Goal: Information Seeking & Learning: Learn about a topic

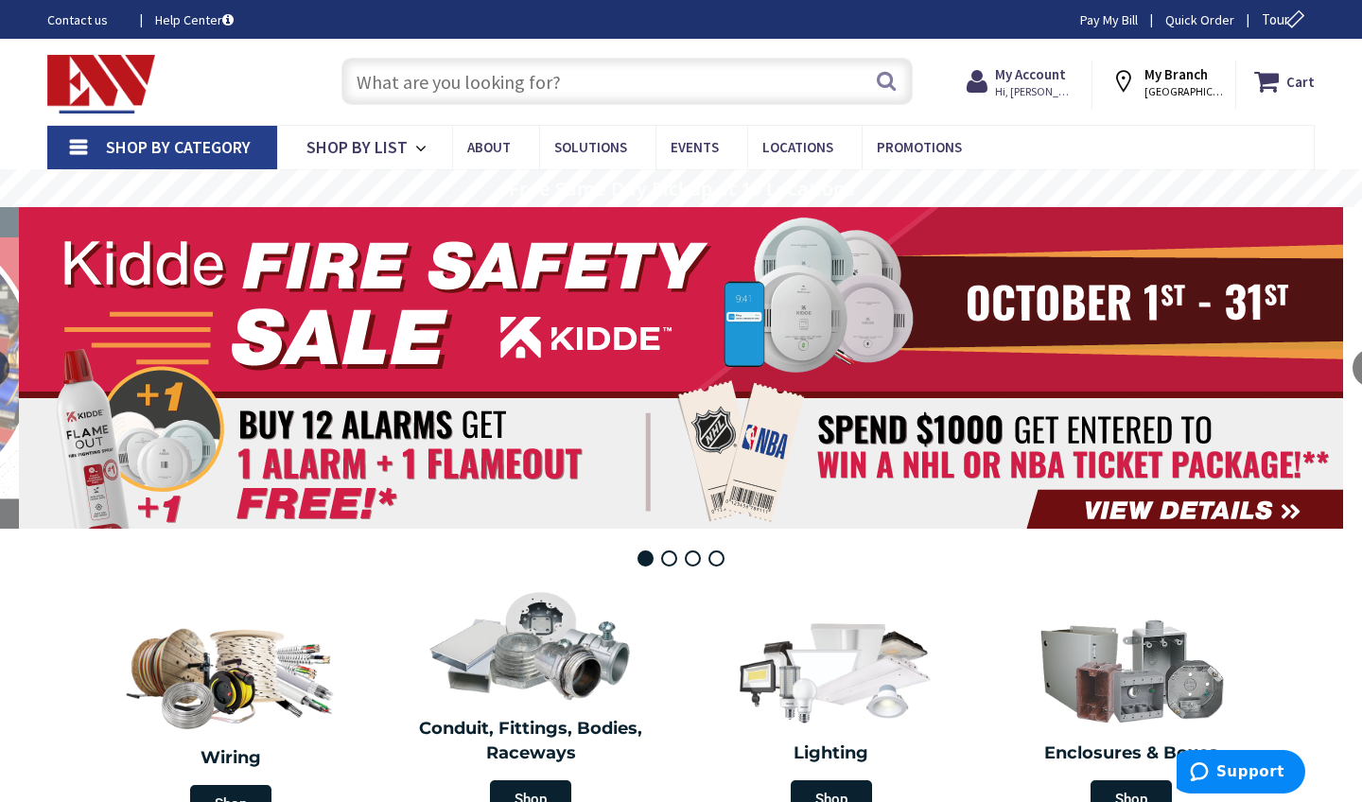
click at [547, 78] on input "text" at bounding box center [627, 81] width 571 height 47
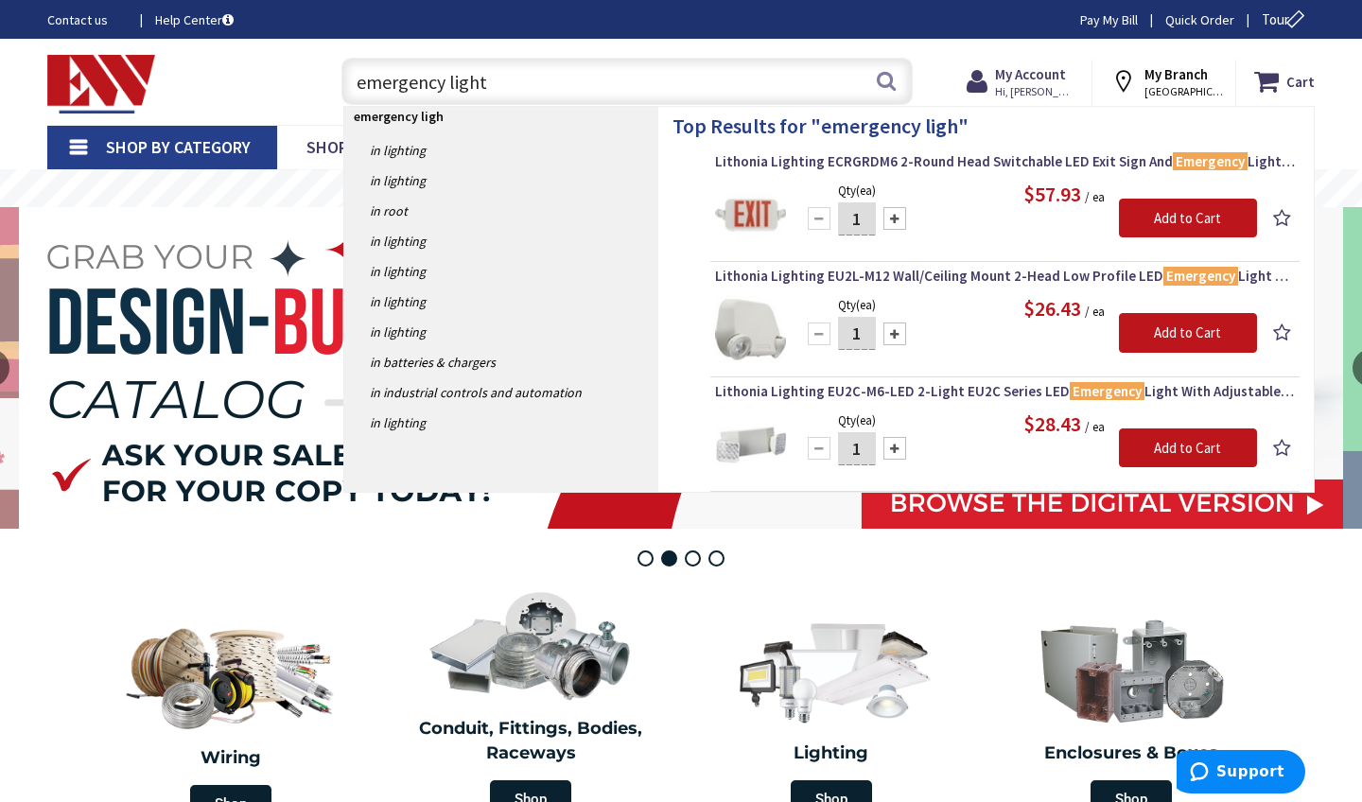
type input "emergency lights"
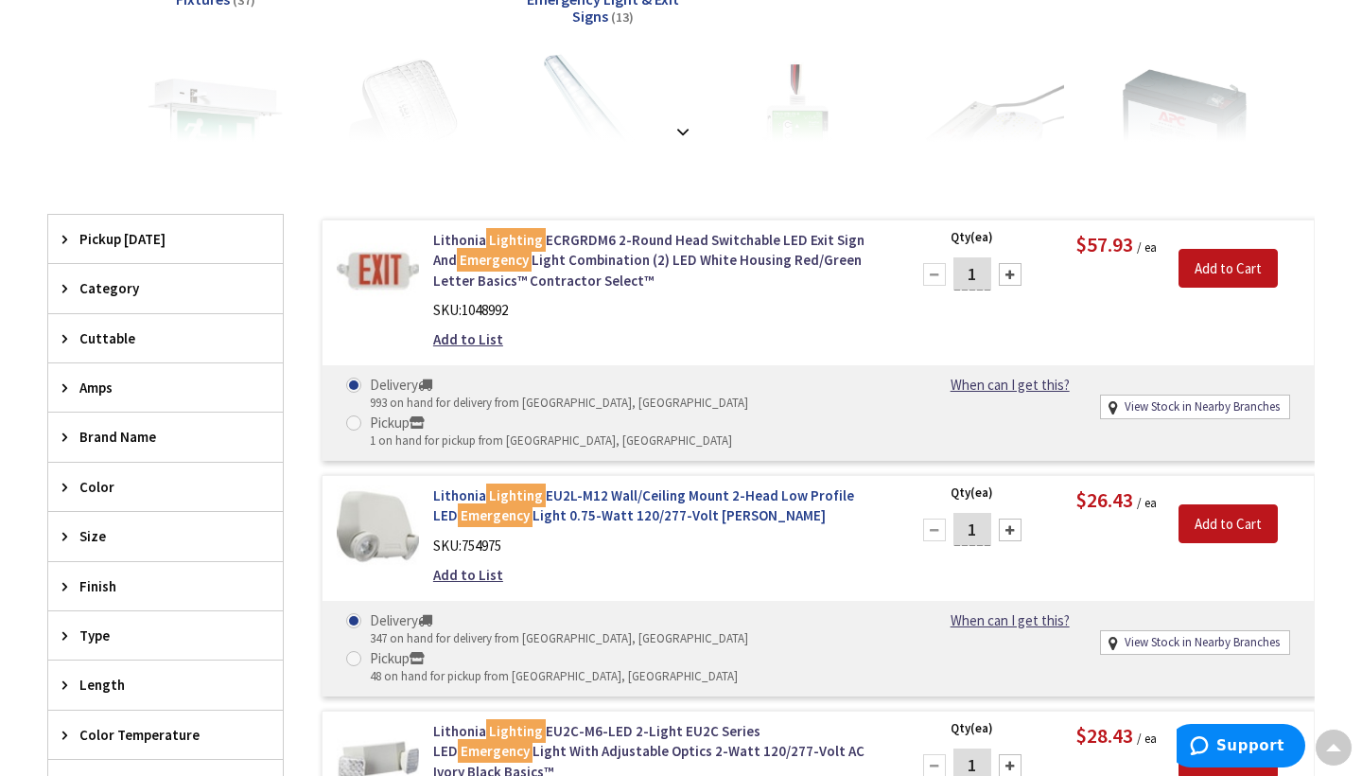
scroll to position [419, 0]
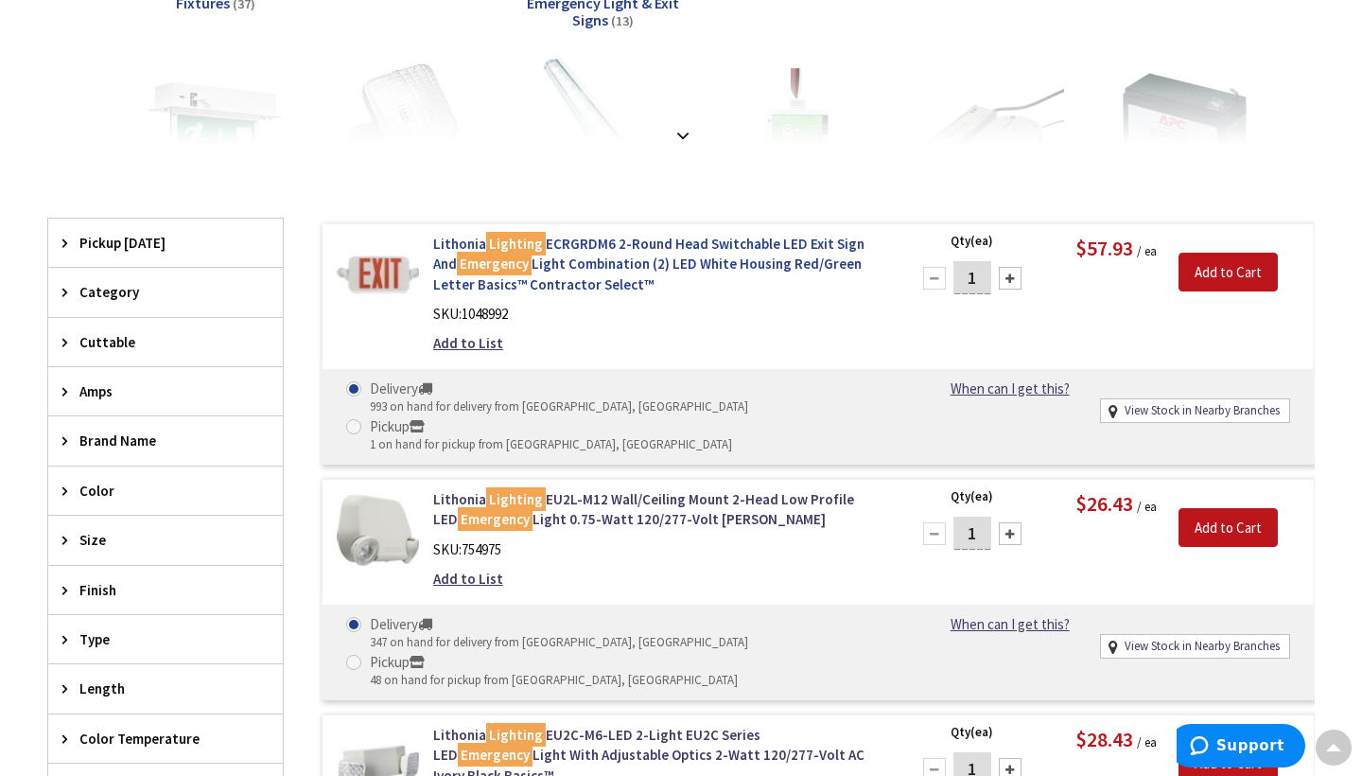
click at [723, 252] on link "Lithonia Lighting ECRGRDM6 2-Round Head Switchable LED Exit Sign And Emergency …" at bounding box center [659, 264] width 453 height 61
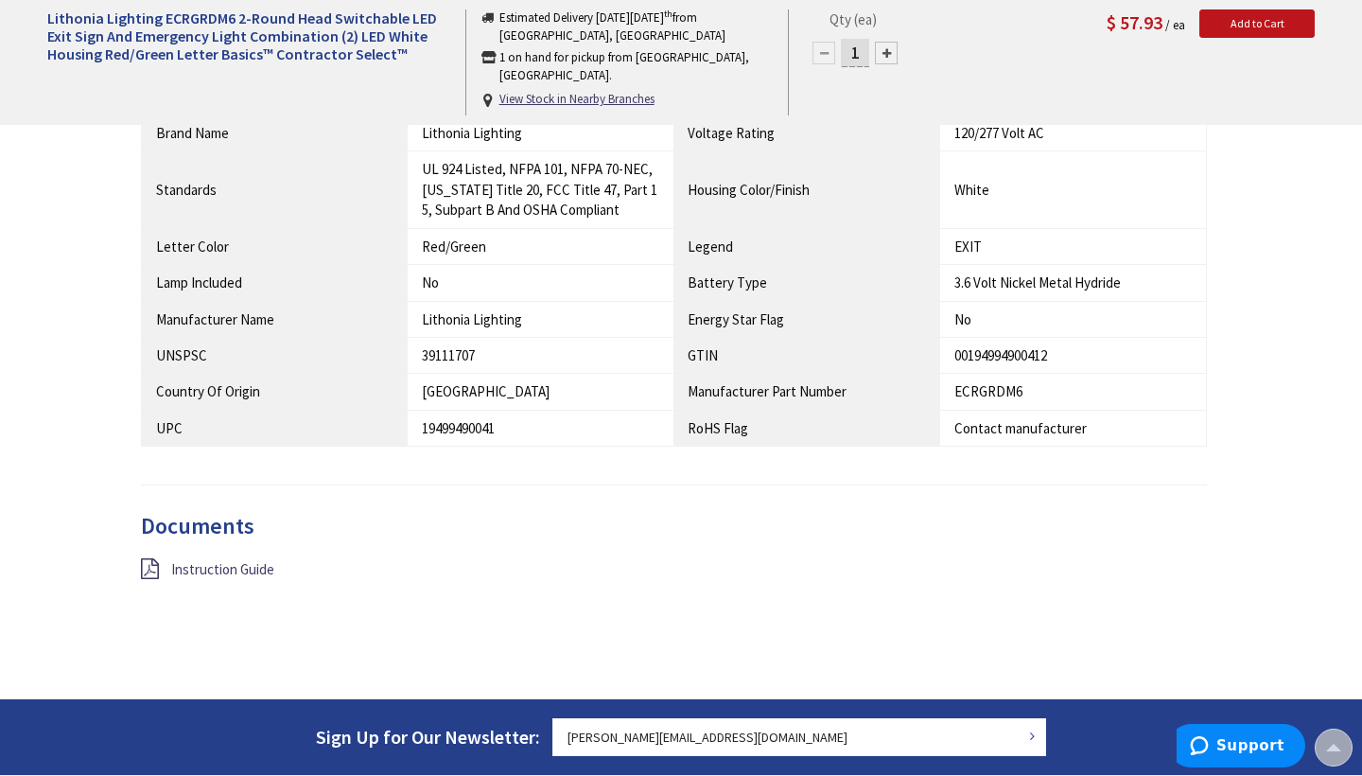
scroll to position [1552, 0]
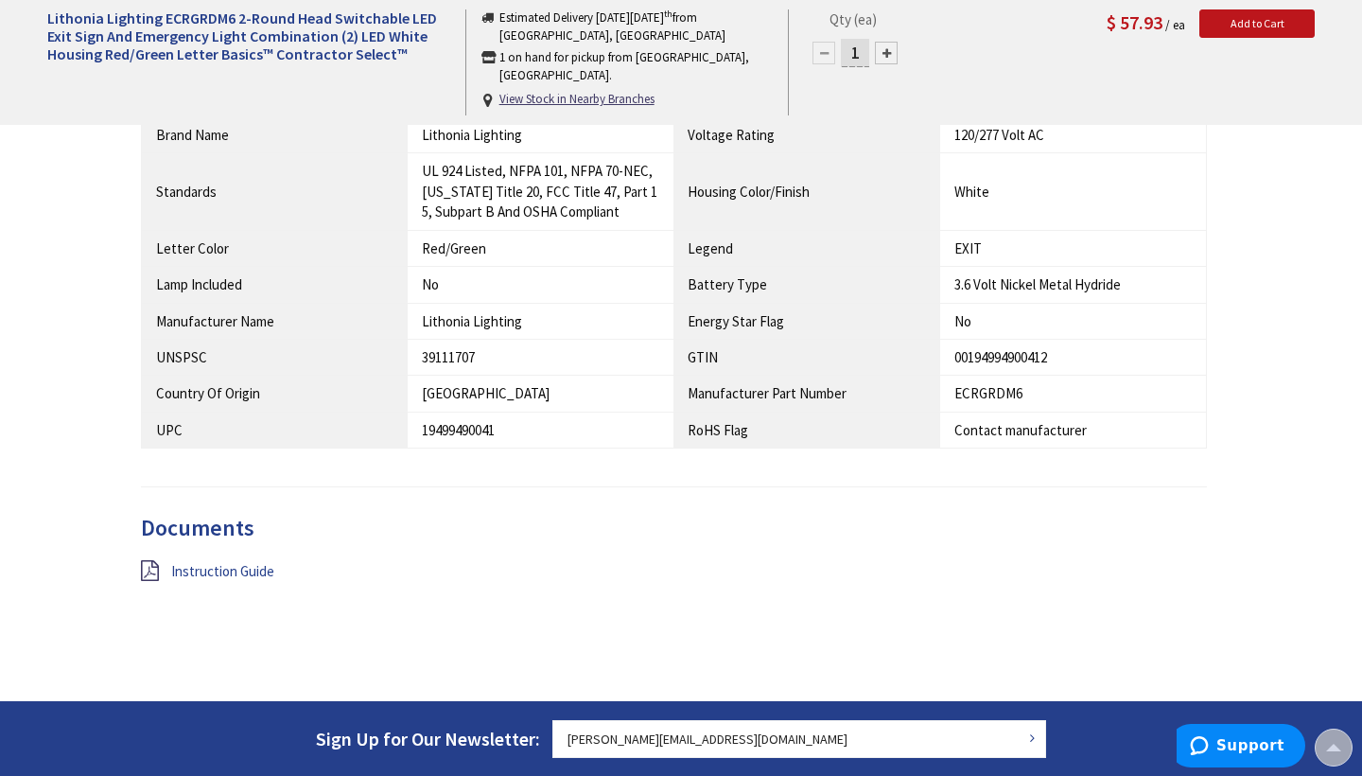
click at [237, 562] on span "Instruction Guide" at bounding box center [222, 571] width 103 height 18
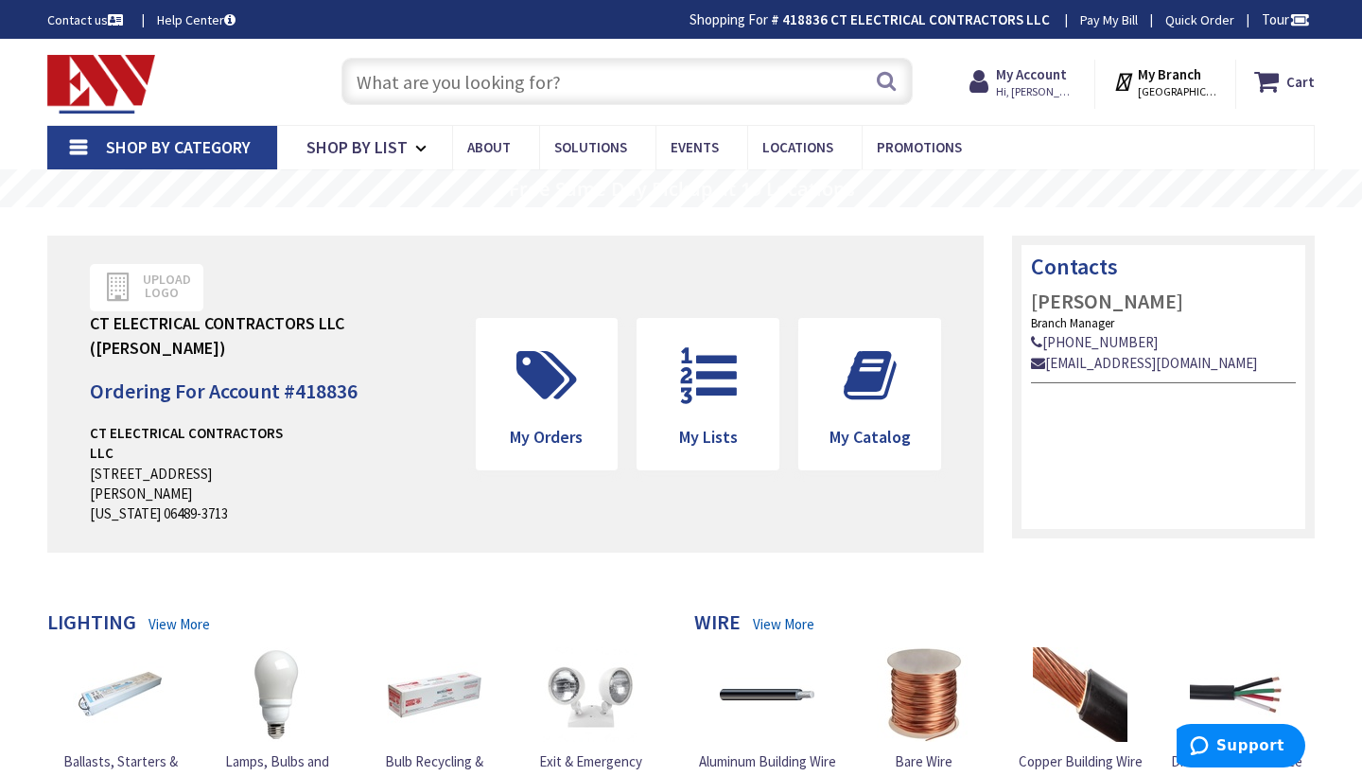
click at [613, 81] on input "text" at bounding box center [627, 81] width 571 height 47
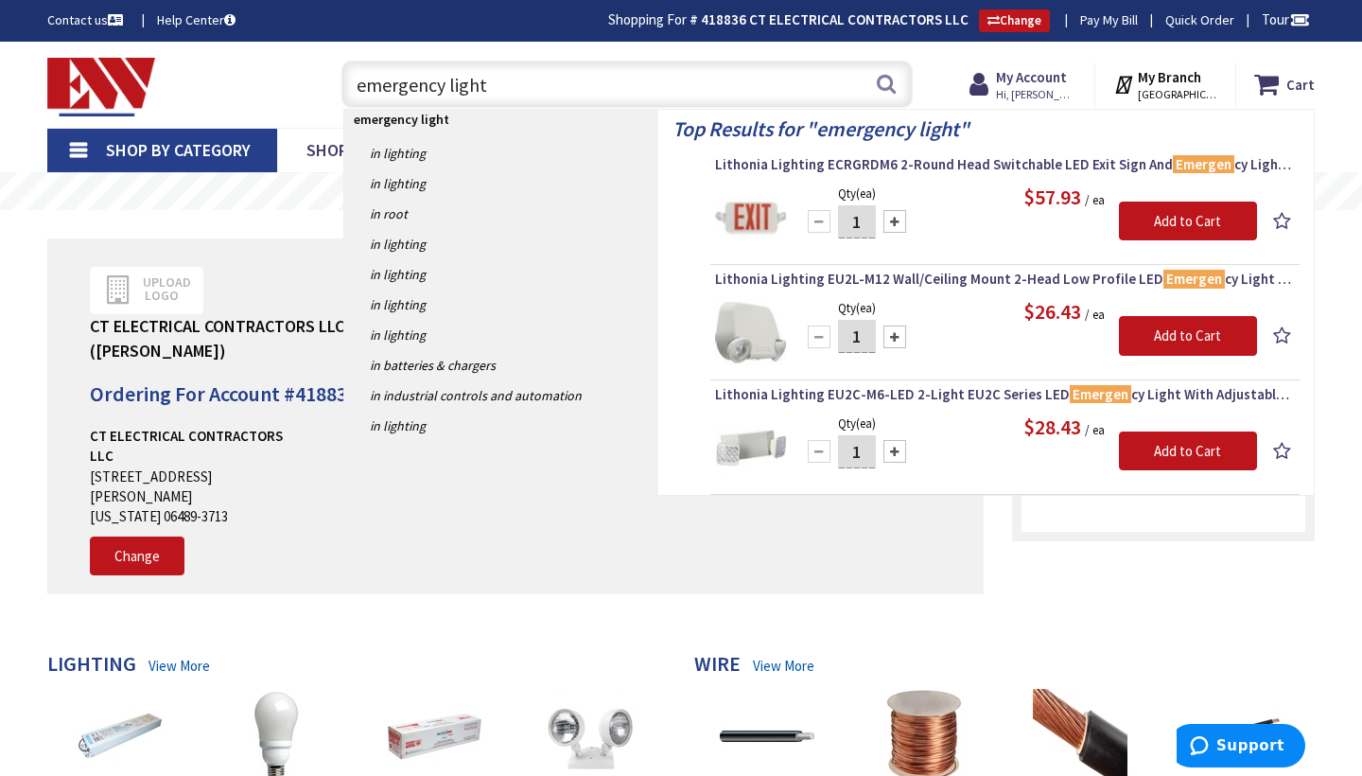
type input "emergency lights"
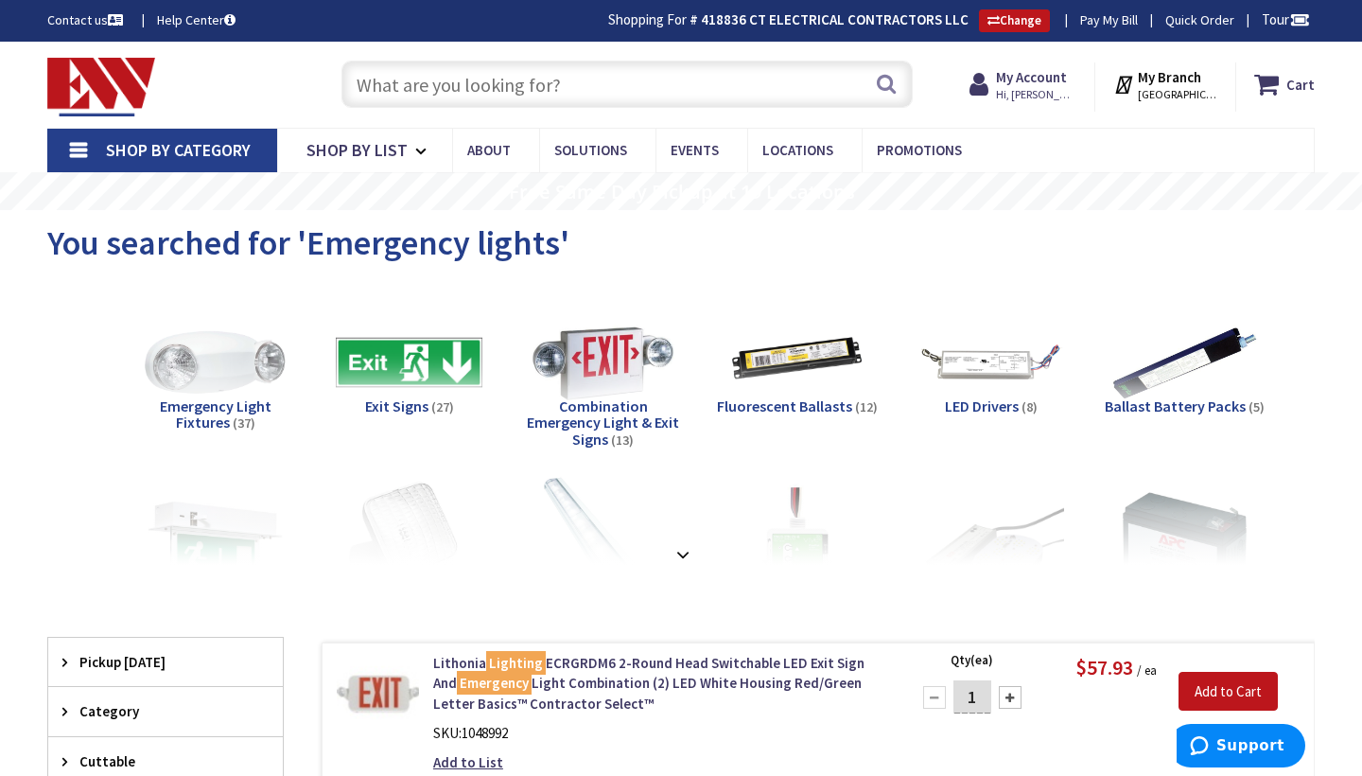
click at [605, 82] on input "text" at bounding box center [627, 84] width 571 height 47
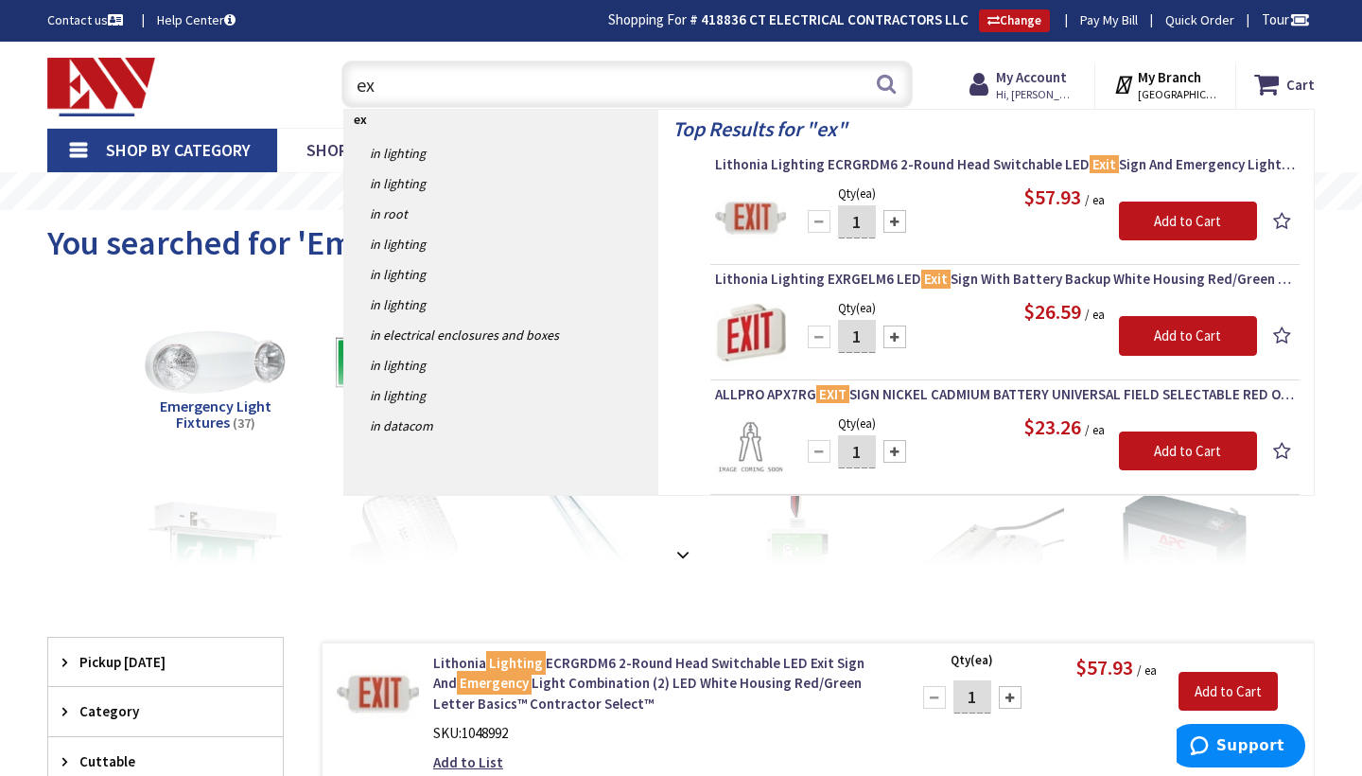
type input "e"
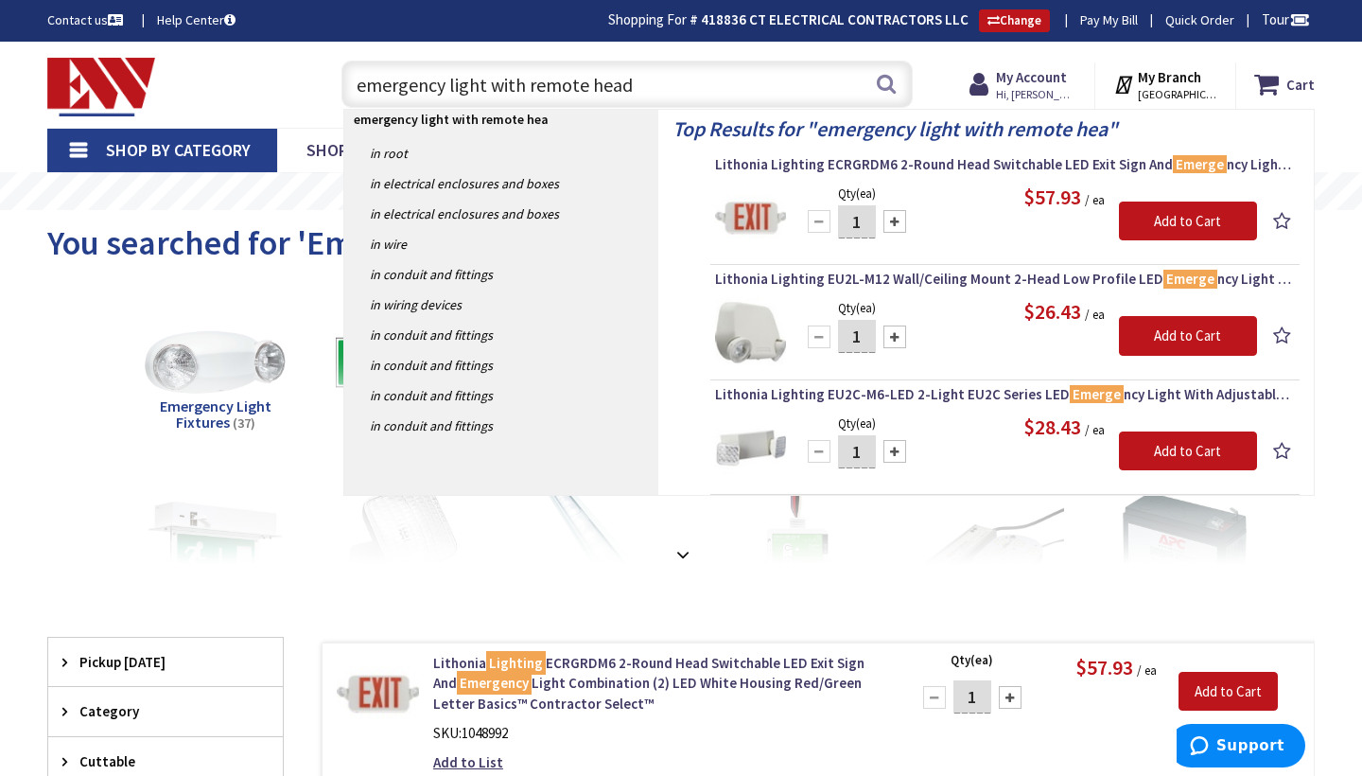
type input "emergency light with remote heads"
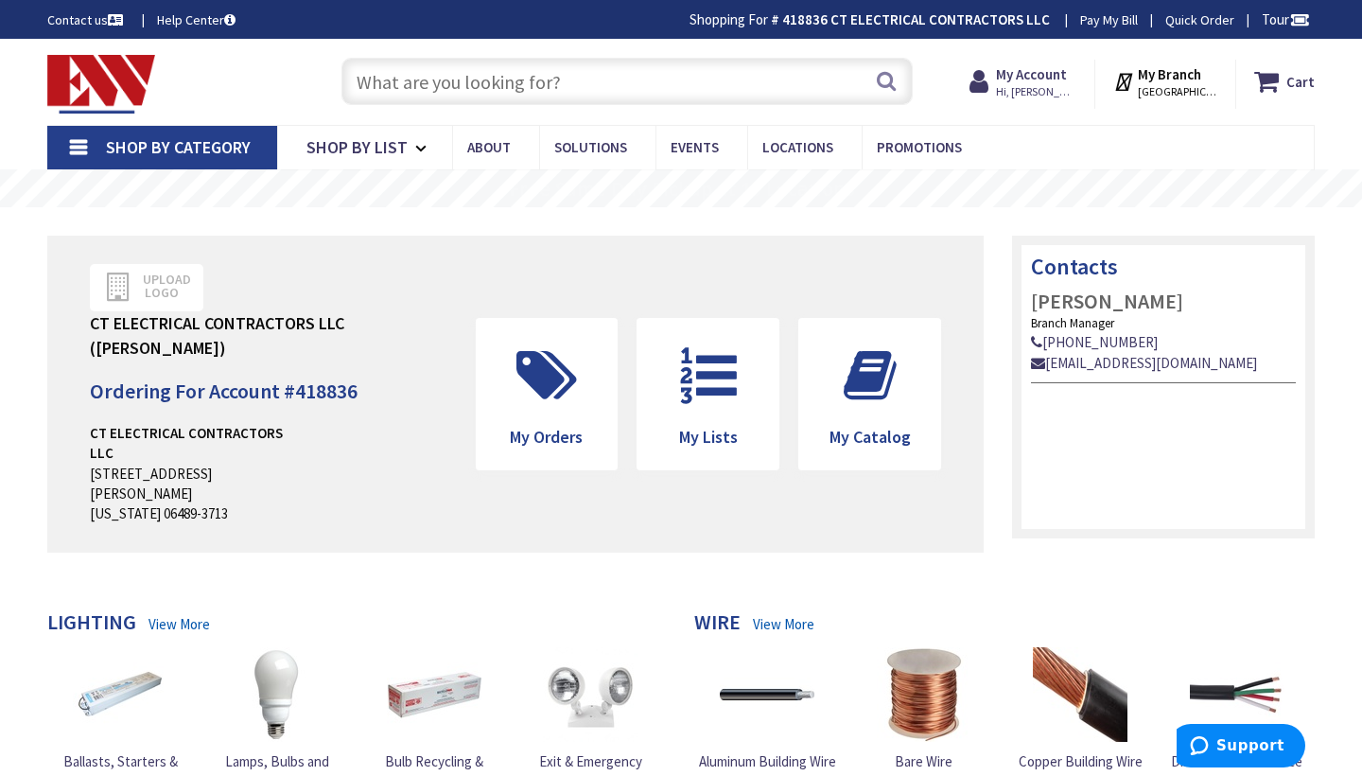
click at [564, 88] on input "text" at bounding box center [627, 81] width 571 height 47
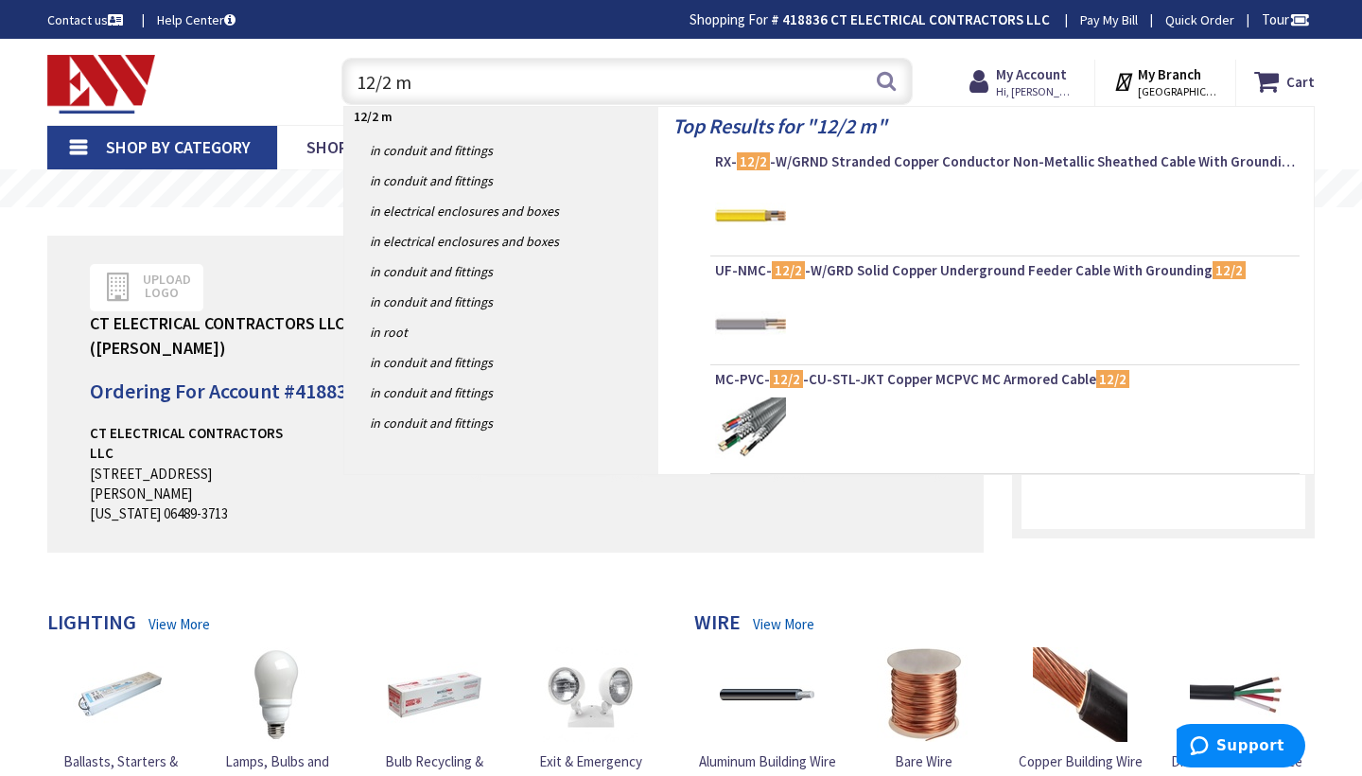
type input "12/2 mc"
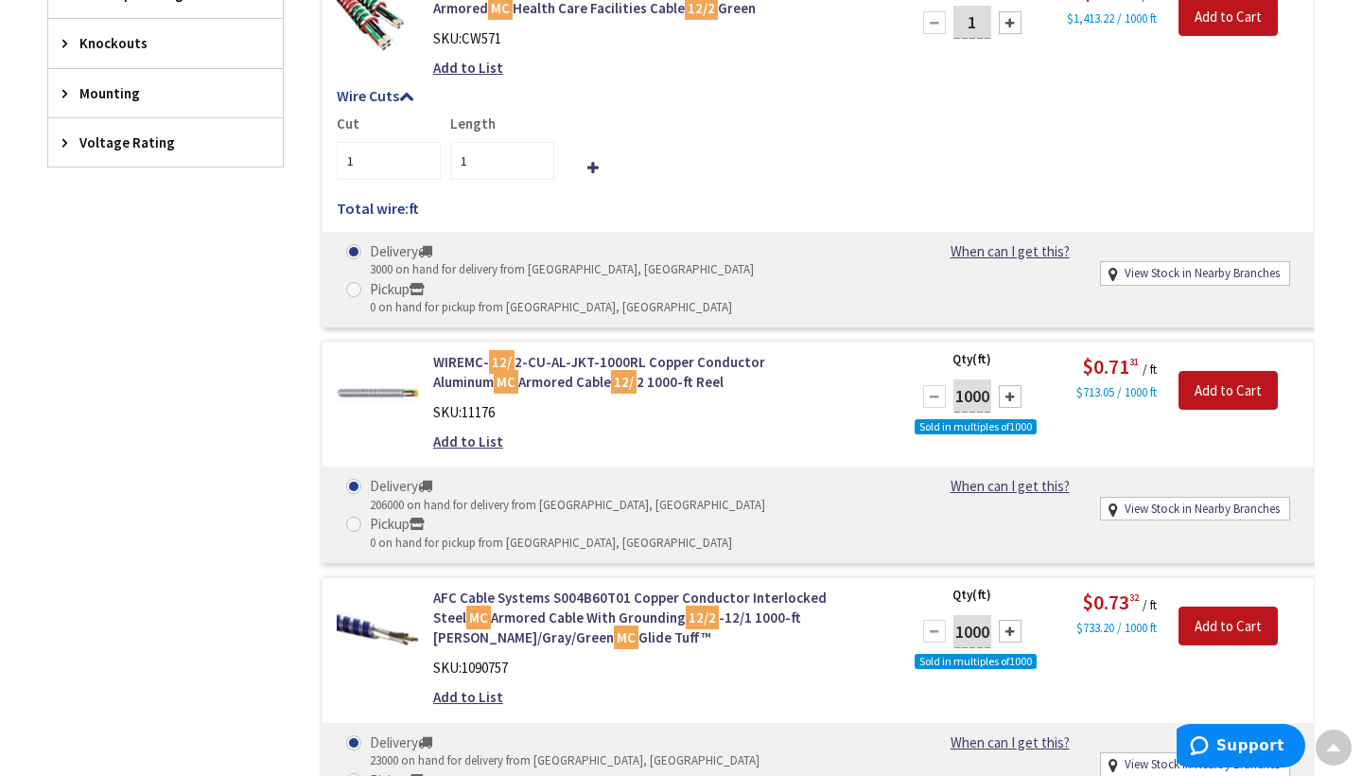
scroll to position [1260, 0]
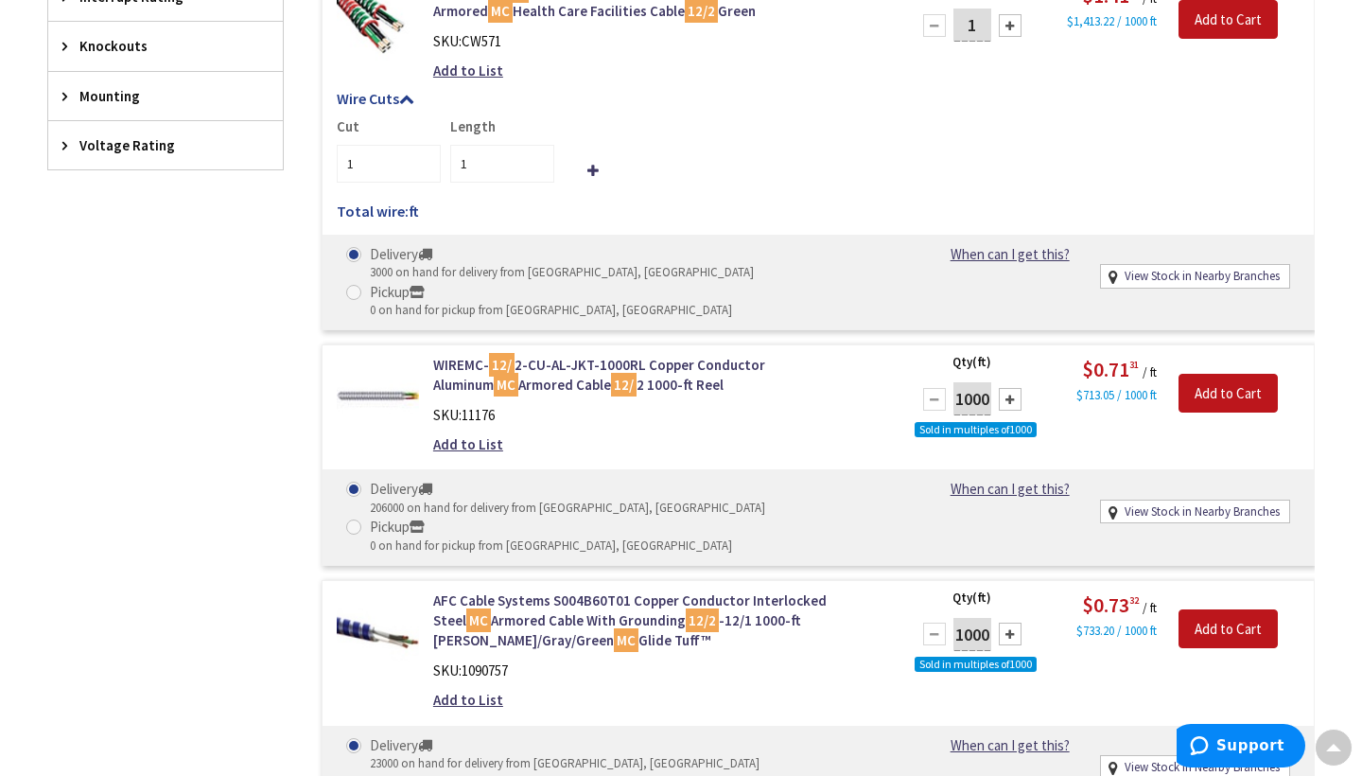
click at [938, 388] on div at bounding box center [934, 399] width 23 height 23
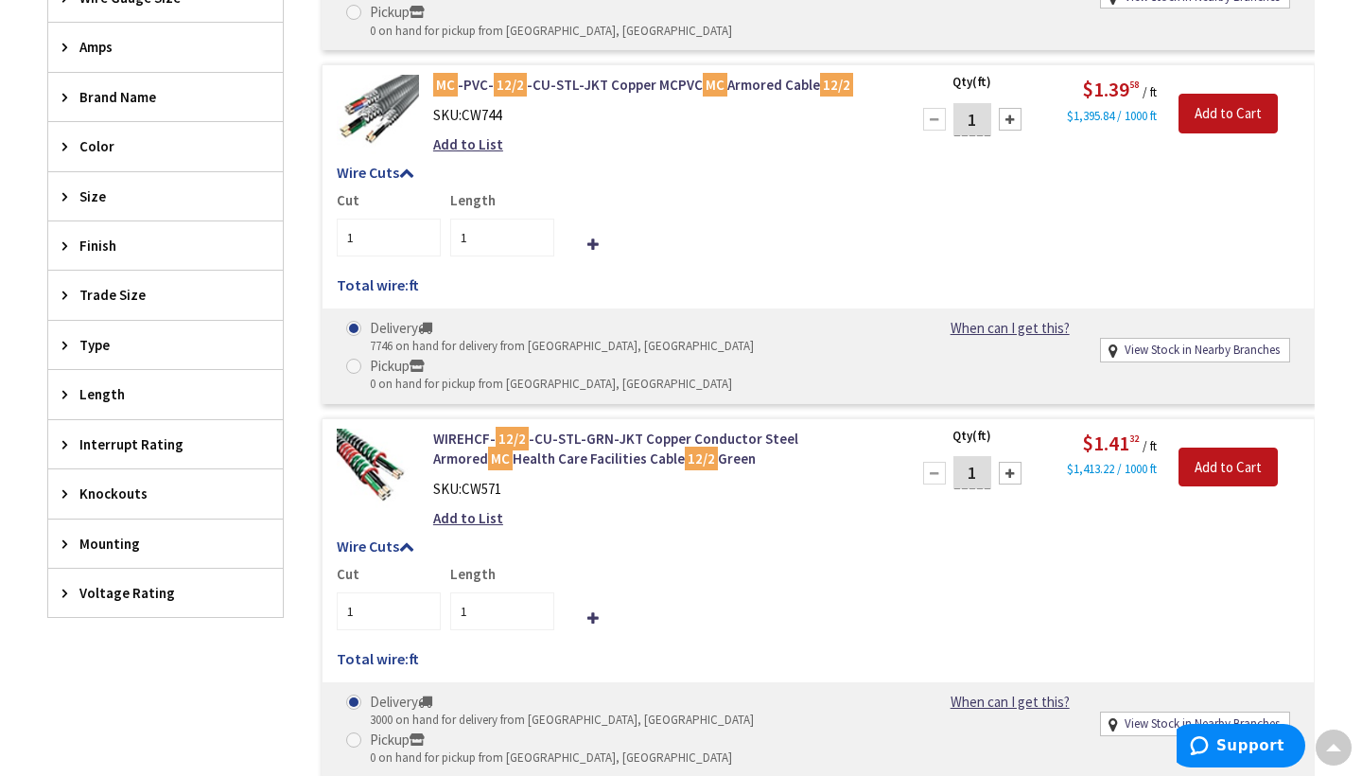
scroll to position [767, 0]
